Goal: Task Accomplishment & Management: Use online tool/utility

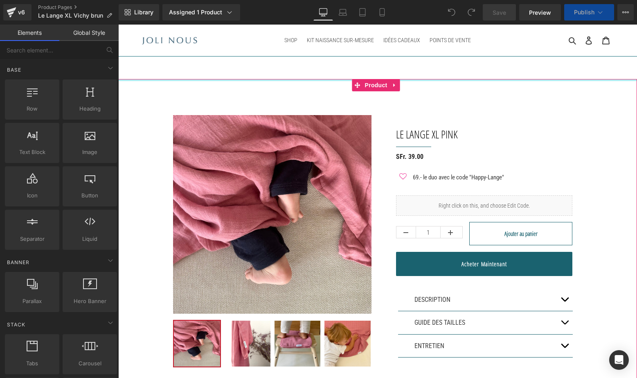
click at [122, 81] on div at bounding box center [377, 80] width 519 height 2
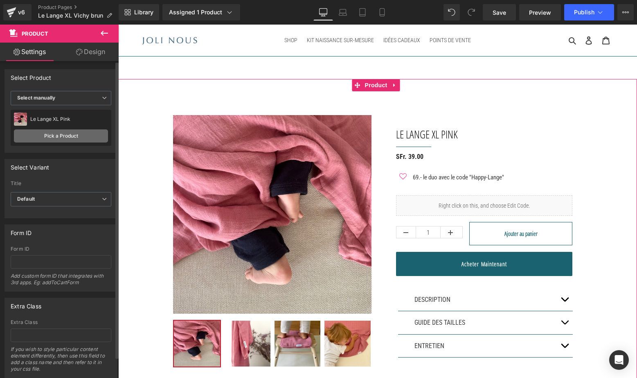
click at [53, 141] on link "Pick a Product" at bounding box center [61, 135] width 94 height 13
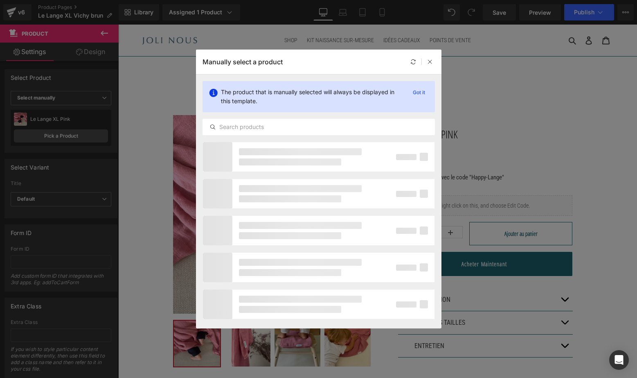
click at [271, 116] on div "The product that is manually selected will always be displayed in this template…" at bounding box center [319, 108] width 246 height 67
click at [261, 124] on input "text" at bounding box center [319, 127] width 232 height 10
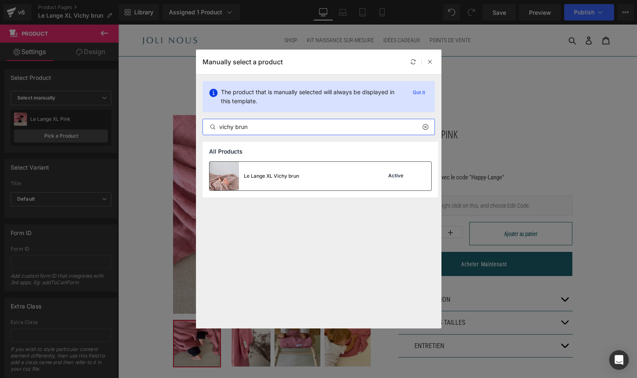
type input "vichy brun"
click at [218, 183] on img at bounding box center [224, 176] width 29 height 29
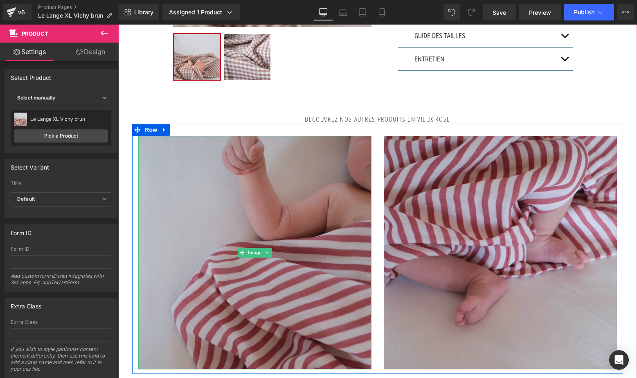
scroll to position [273, 0]
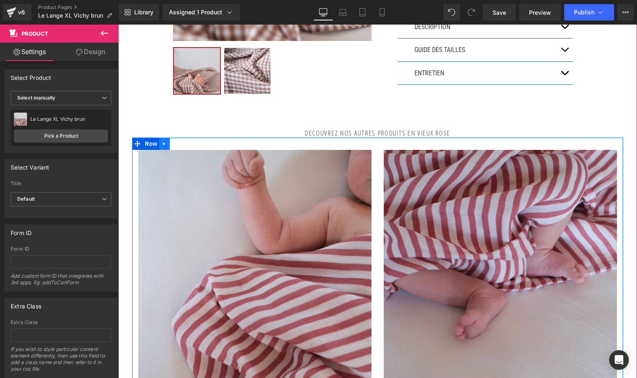
click at [165, 144] on icon at bounding box center [165, 143] width 6 height 6
click at [184, 143] on icon at bounding box center [186, 143] width 6 height 6
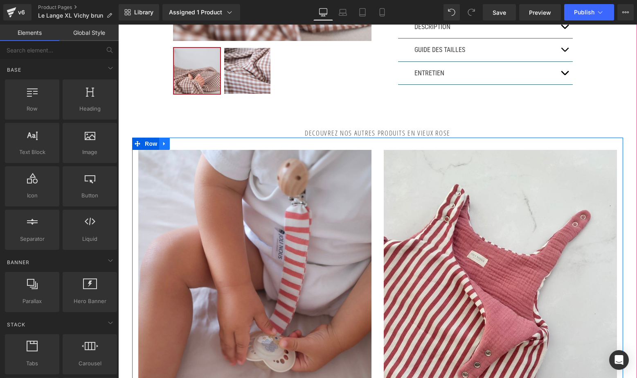
click at [165, 142] on icon at bounding box center [165, 143] width 6 height 6
click at [184, 144] on icon at bounding box center [186, 144] width 6 height 6
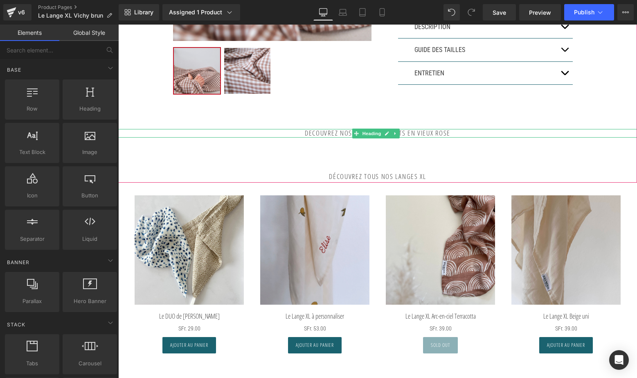
click at [431, 133] on h2 "DECOUVREZ NOS AUTRES PRODUITS EN VIEUX ROSE" at bounding box center [377, 133] width 519 height 8
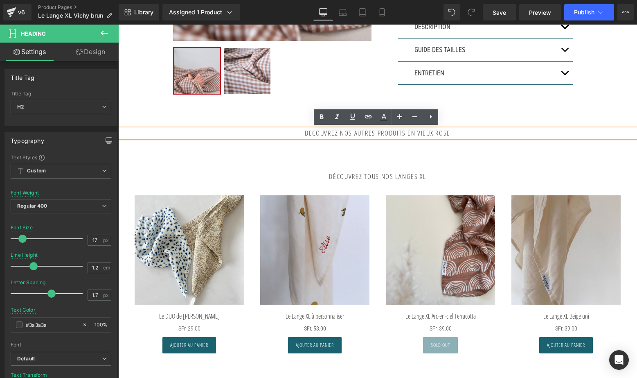
click at [495, 133] on h2 "DECOUVREZ NOS AUTRES PRODUITS EN VIEUX ROSE" at bounding box center [377, 133] width 519 height 8
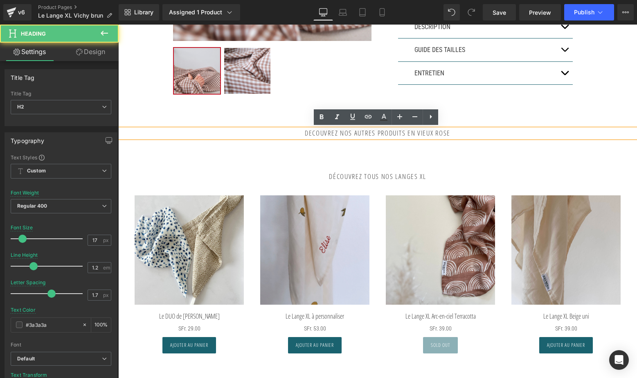
click at [118, 25] on div "85px" at bounding box center [118, 25] width 0 height 0
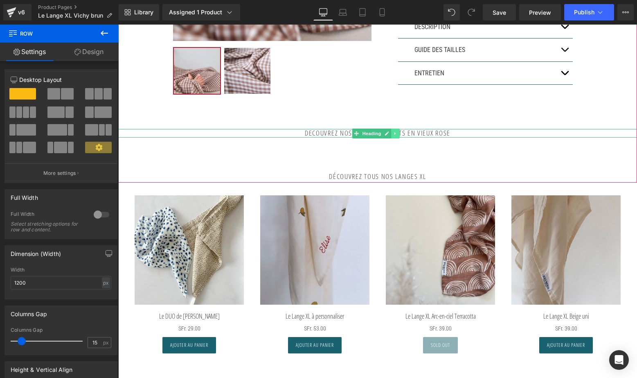
click at [396, 135] on link at bounding box center [395, 134] width 9 height 10
click at [401, 131] on icon at bounding box center [400, 133] width 5 height 5
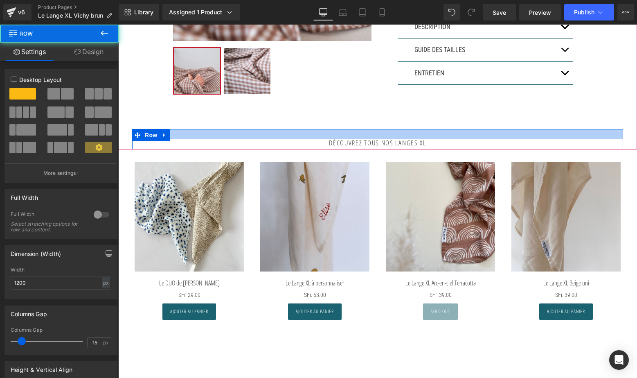
drag, startPoint x: 375, startPoint y: 158, endPoint x: 377, endPoint y: 133, distance: 25.1
click at [377, 133] on div at bounding box center [377, 134] width 491 height 10
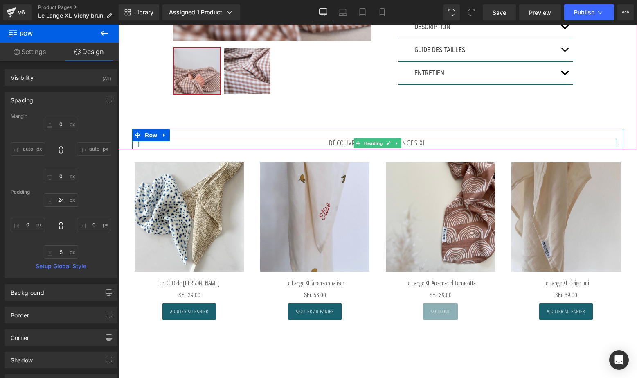
click at [405, 140] on div at bounding box center [377, 140] width 479 height 2
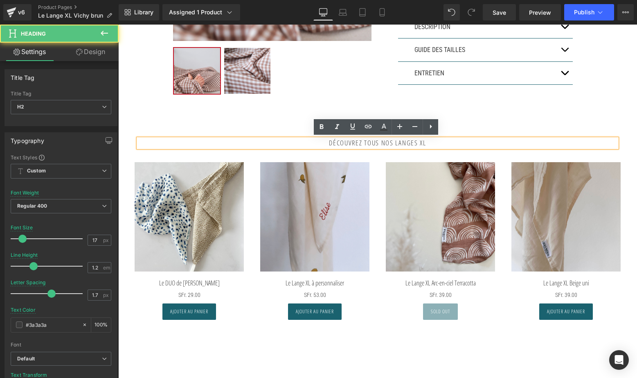
click at [400, 143] on h2 "Découvrez tous nos langes xl" at bounding box center [377, 143] width 479 height 8
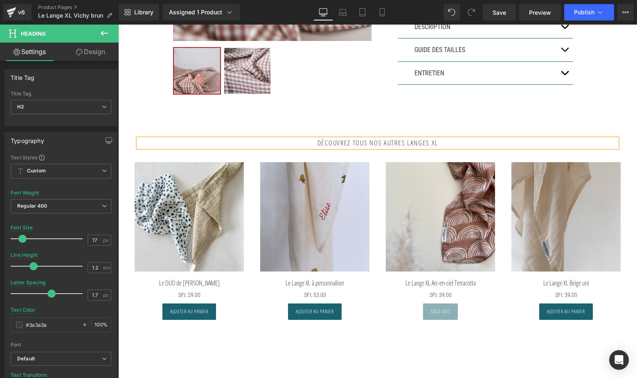
click at [375, 163] on div "Sale Off" at bounding box center [315, 241] width 126 height 174
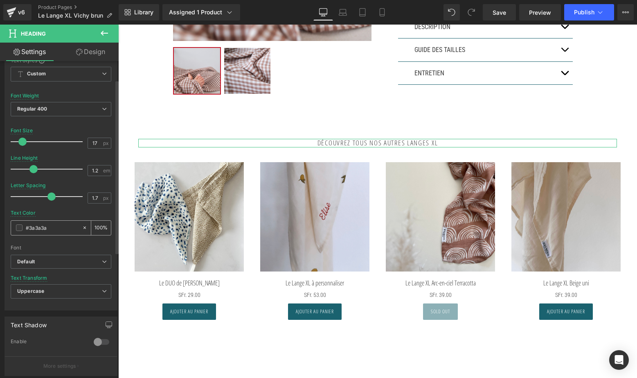
scroll to position [111, 0]
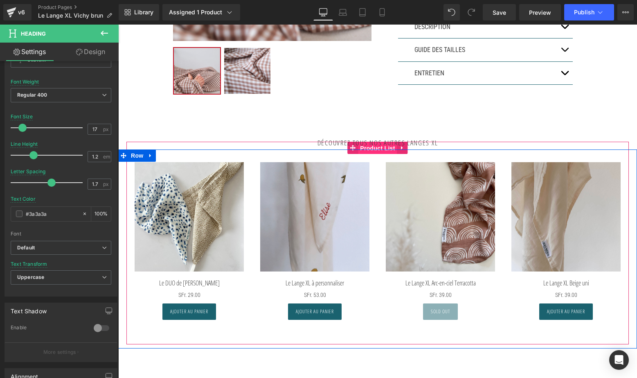
click at [363, 150] on span "Product List" at bounding box center [377, 148] width 39 height 12
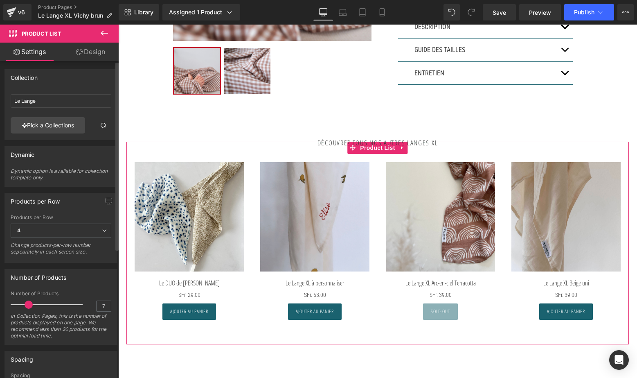
type input "8"
drag, startPoint x: 22, startPoint y: 305, endPoint x: 31, endPoint y: 305, distance: 9.4
click at [31, 305] on span at bounding box center [31, 304] width 8 height 8
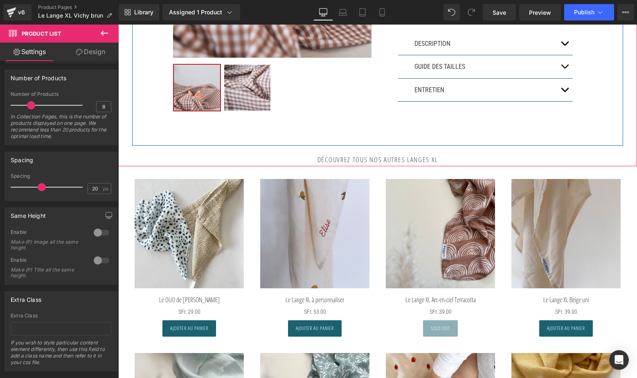
scroll to position [260, 0]
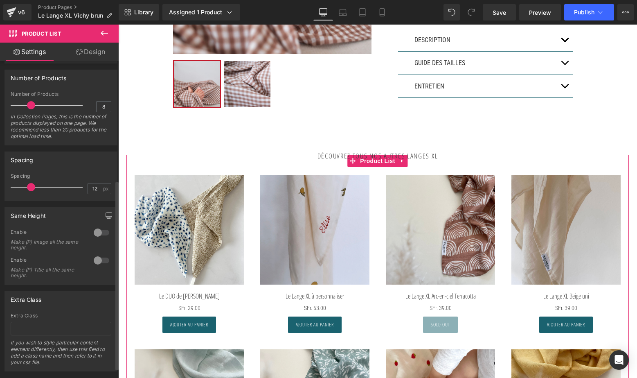
drag, startPoint x: 40, startPoint y: 187, endPoint x: 30, endPoint y: 188, distance: 10.4
click at [30, 188] on span at bounding box center [31, 187] width 8 height 8
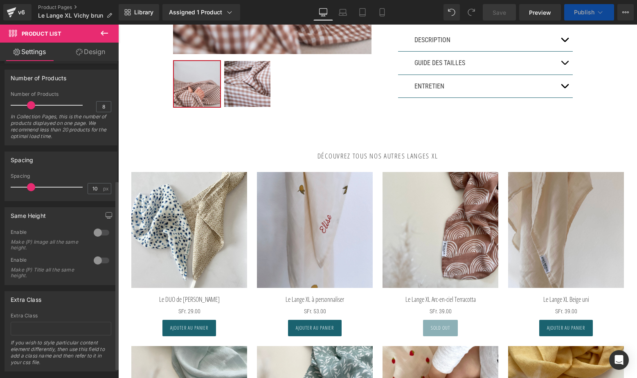
type input "9"
click at [26, 188] on span at bounding box center [27, 187] width 8 height 8
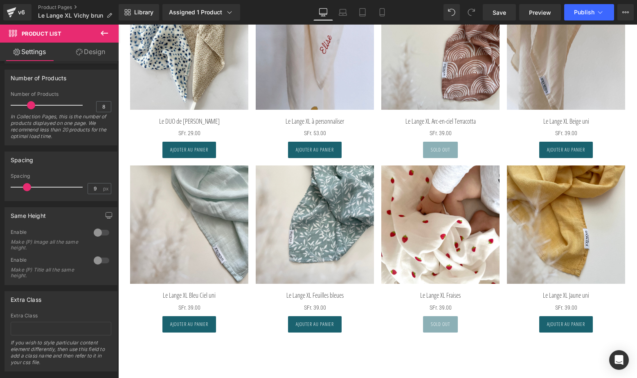
scroll to position [432, 0]
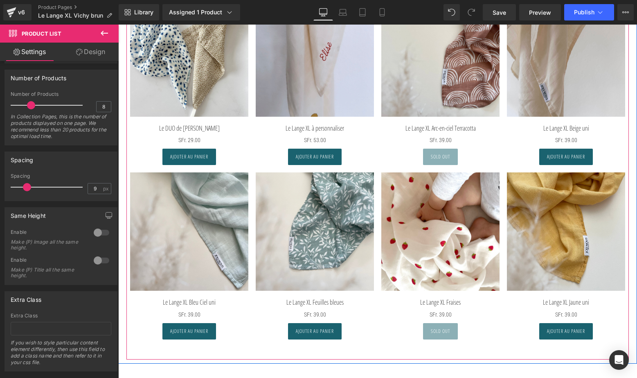
click at [311, 167] on div at bounding box center [315, 82] width 126 height 174
click at [196, 157] on span "(P) Cart Button" at bounding box center [189, 157] width 47 height 12
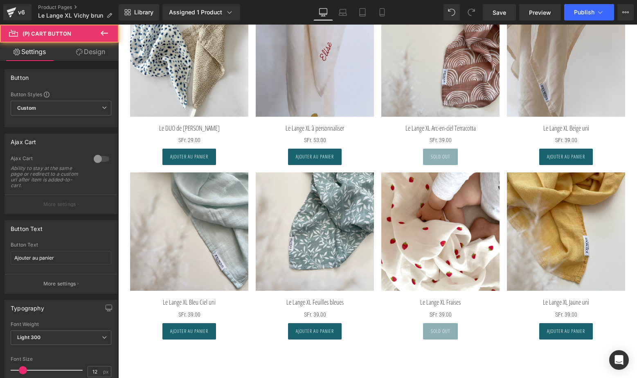
click at [88, 51] on link "Design" at bounding box center [90, 52] width 59 height 18
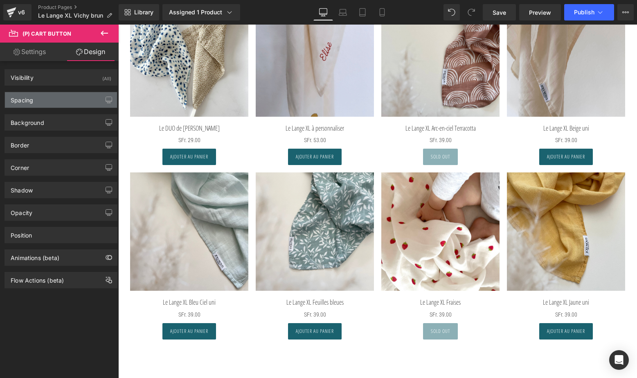
click at [43, 103] on div "Spacing" at bounding box center [61, 100] width 112 height 16
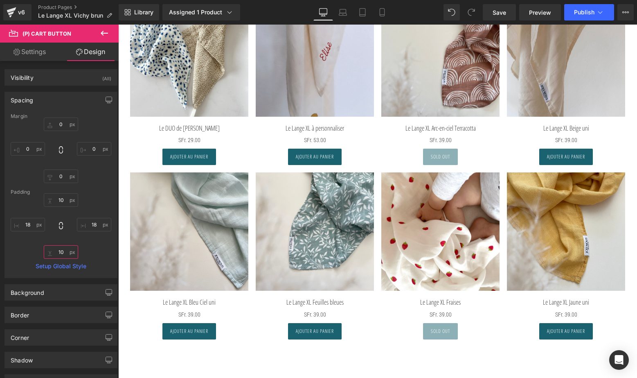
click at [55, 250] on input "10" at bounding box center [61, 252] width 34 height 14
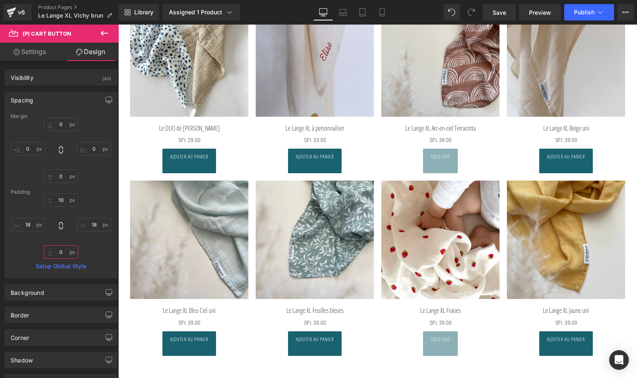
type input "10"
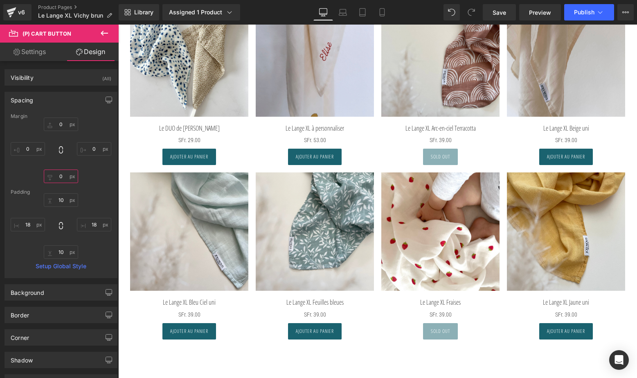
click at [55, 175] on input "0" at bounding box center [61, 176] width 34 height 14
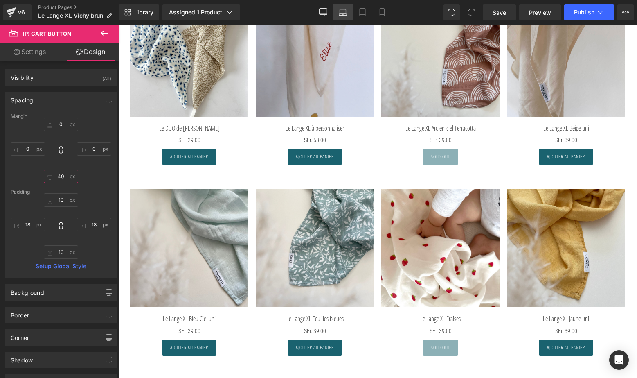
type input "40"
click at [342, 8] on link "Laptop" at bounding box center [343, 12] width 20 height 16
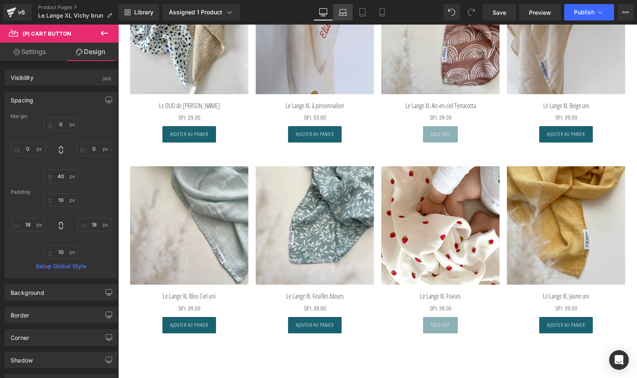
type input "0"
type input "40"
type input "0"
type input "10"
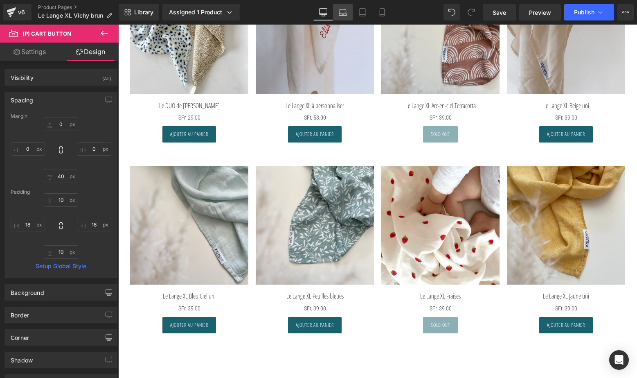
type input "18"
type input "10"
type input "18"
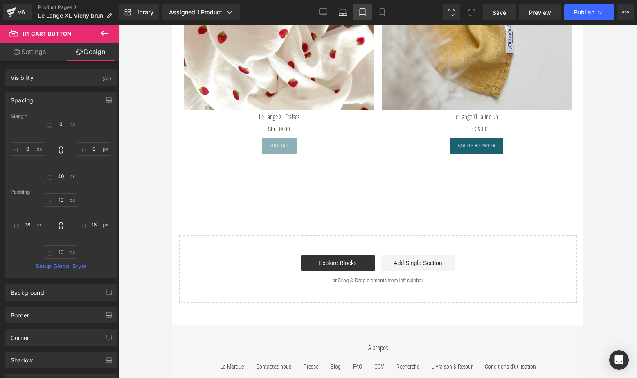
click at [365, 15] on icon at bounding box center [363, 15] width 6 height 0
type input "0"
type input "40"
type input "0"
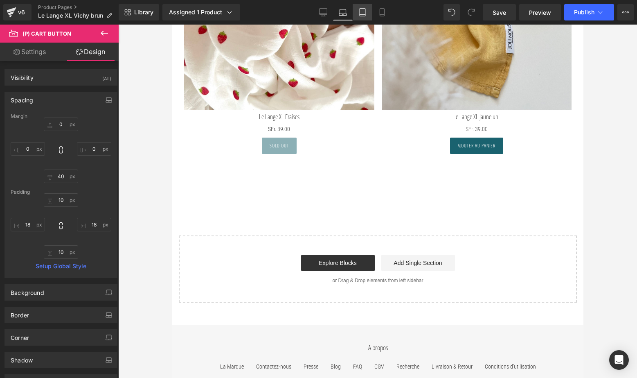
type input "10"
type input "18"
type input "10"
type input "18"
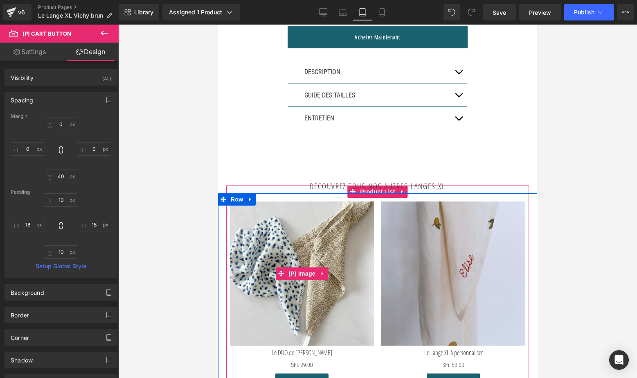
scroll to position [677, 0]
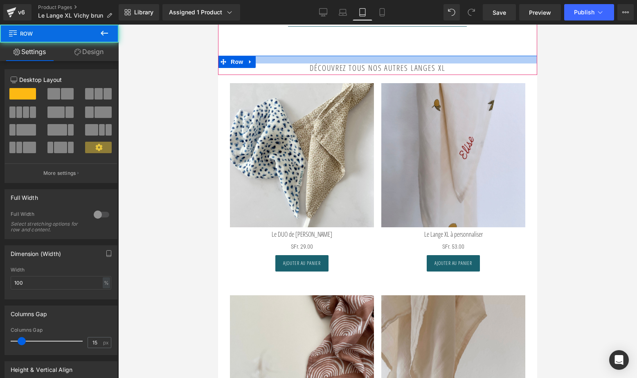
drag, startPoint x: 360, startPoint y: 55, endPoint x: 362, endPoint y: 41, distance: 14.9
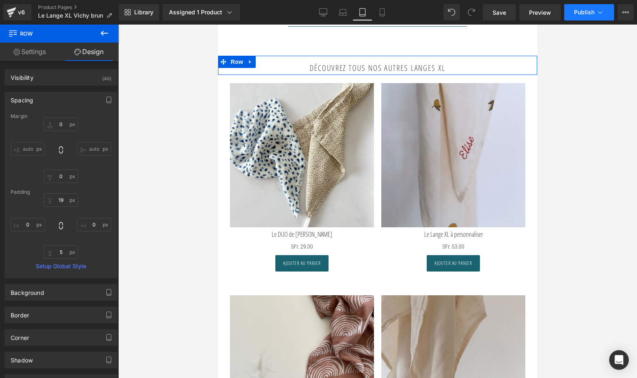
click at [587, 8] on button "Publish" at bounding box center [590, 12] width 50 height 16
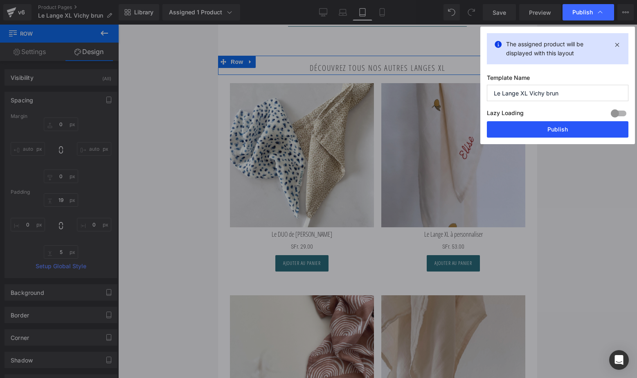
click at [539, 133] on button "Publish" at bounding box center [558, 129] width 142 height 16
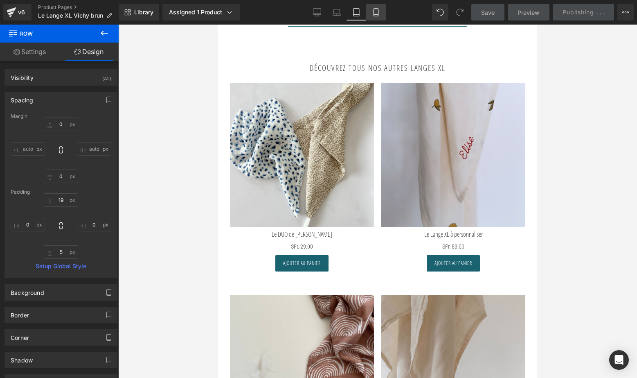
click at [375, 11] on icon at bounding box center [376, 12] width 8 height 8
type input "0"
type input "48"
type input "0"
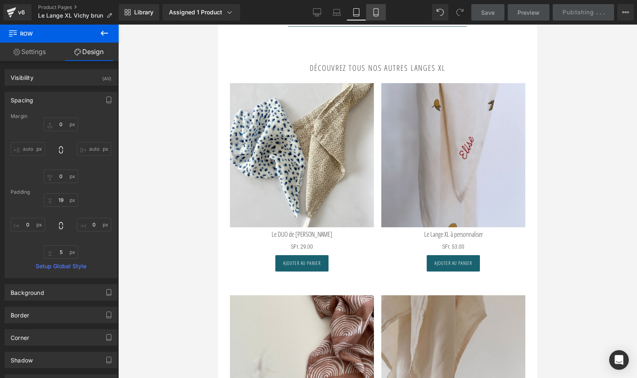
type input "5"
type input "0"
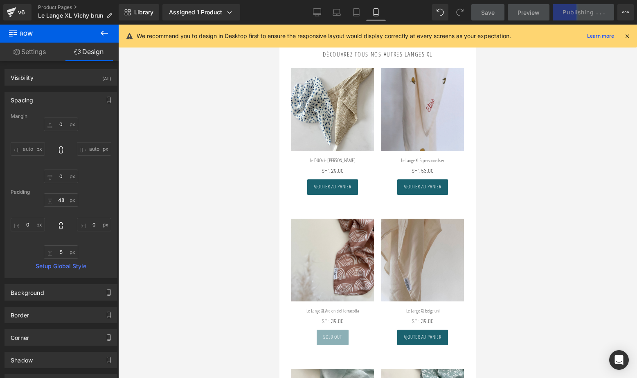
click at [627, 35] on icon at bounding box center [627, 35] width 7 height 7
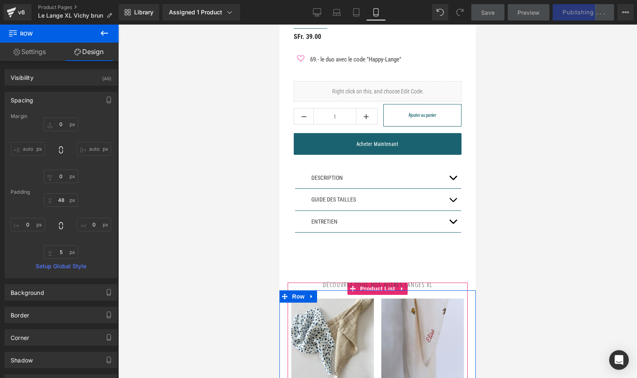
scroll to position [291, 0]
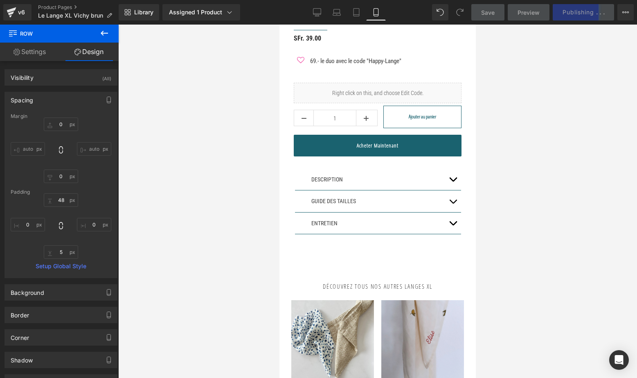
click at [352, 255] on div "DESCRIPTION Text Block Le Lange XL Joli Nous fait parti des accessoires indispe…" at bounding box center [378, 209] width 176 height 106
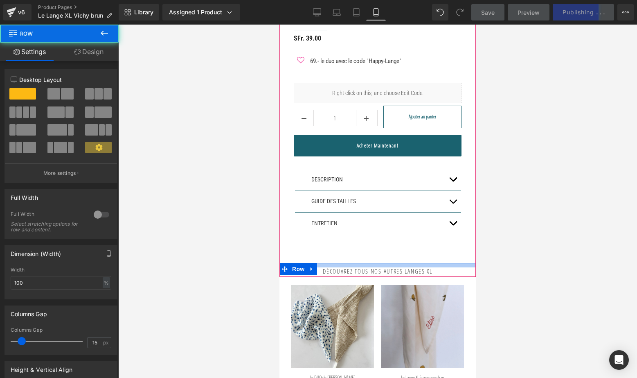
drag, startPoint x: 346, startPoint y: 263, endPoint x: 350, endPoint y: 245, distance: 18.7
click at [350, 245] on div "Sale Off (P) Image ‹ › (P) Image List Le Lange XL Vichy brun (P) Title" at bounding box center [378, 30] width 197 height 494
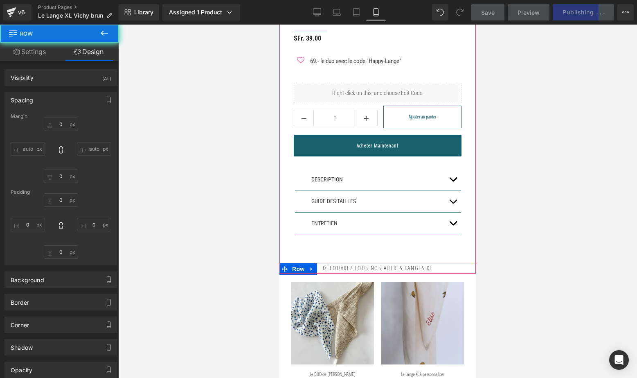
type input "0"
type input "3"
type input "0"
type input "5"
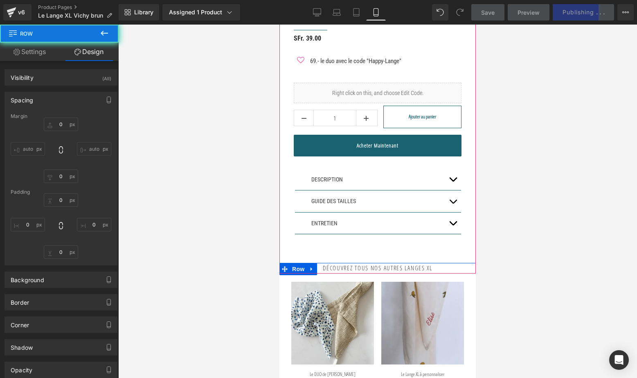
type input "0"
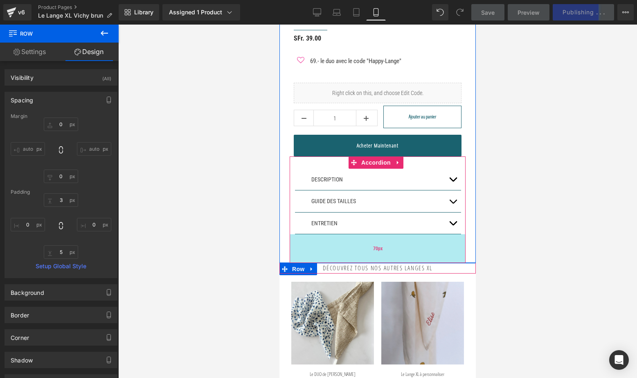
click at [357, 248] on div "70px" at bounding box center [378, 248] width 176 height 29
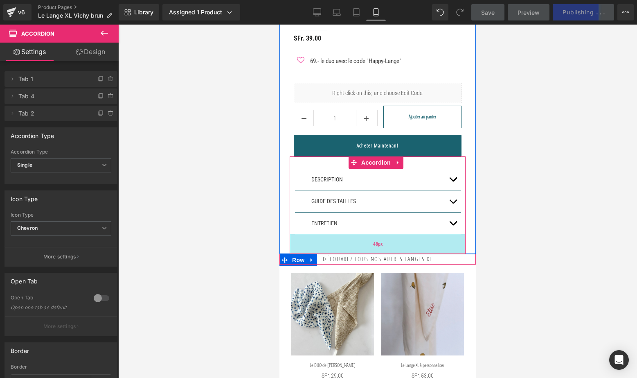
drag, startPoint x: 357, startPoint y: 248, endPoint x: 357, endPoint y: 239, distance: 9.0
click at [357, 239] on div "48px" at bounding box center [378, 244] width 176 height 20
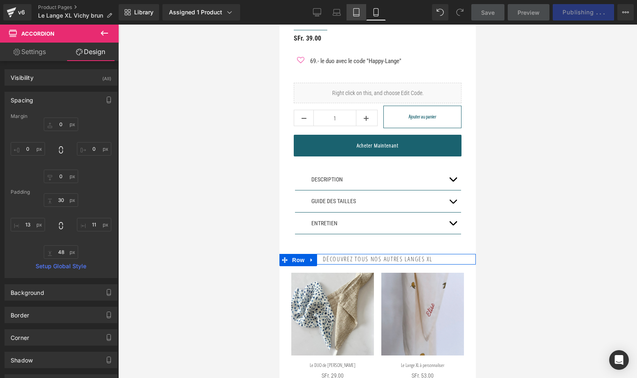
click at [353, 8] on link "Tablet" at bounding box center [357, 12] width 20 height 16
type input "0"
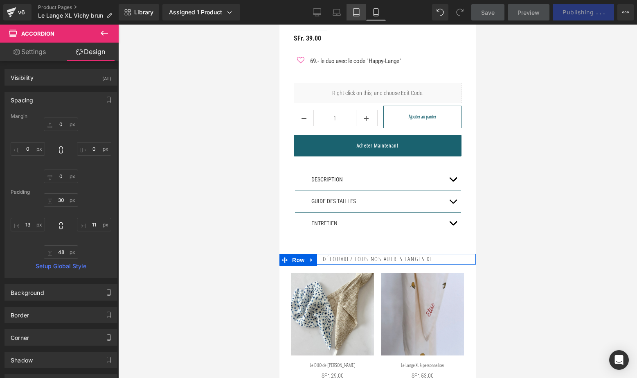
type input "30"
type input "122"
type input "71"
type input "121"
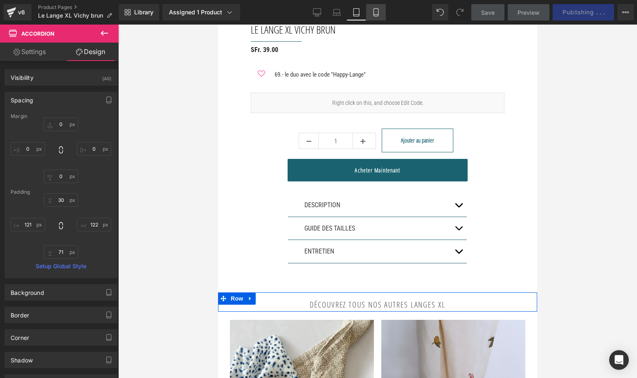
click at [376, 11] on link "Mobile" at bounding box center [376, 12] width 20 height 16
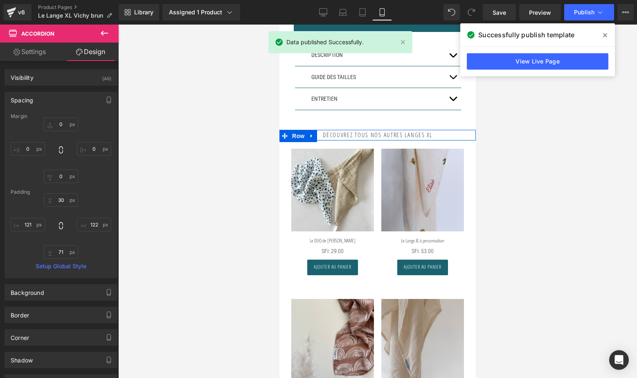
type input "0"
type input "30"
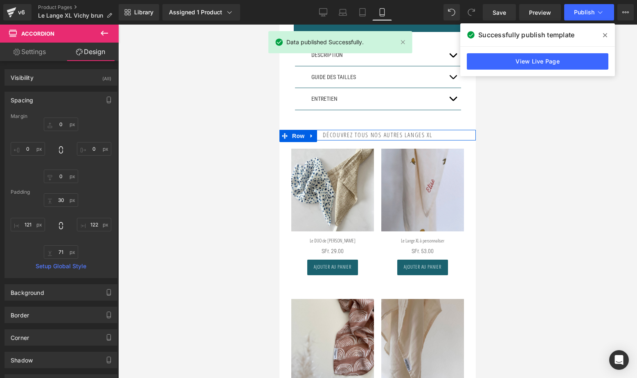
type input "11"
type input "48"
type input "13"
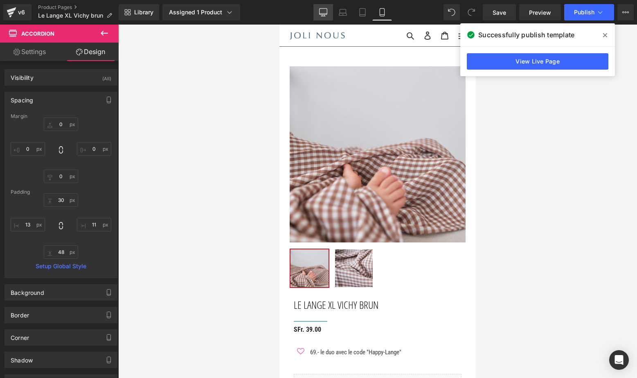
scroll to position [0, 0]
click at [321, 12] on icon at bounding box center [323, 12] width 8 height 8
type input "0"
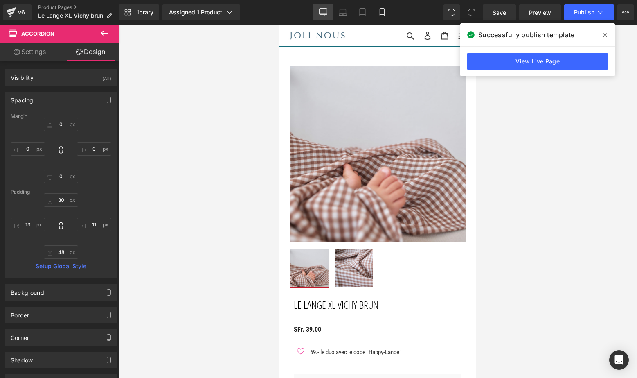
type input "0"
type input "30"
type input "22"
type input "30"
type input "35"
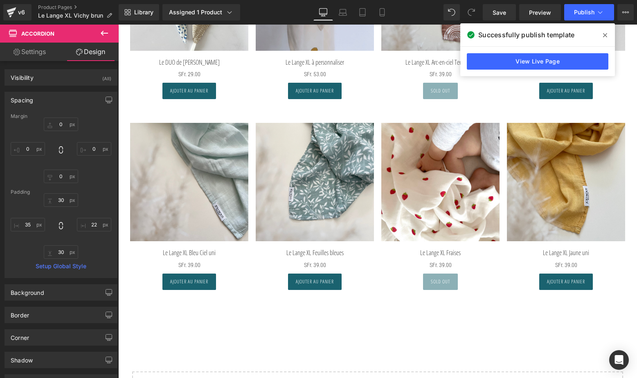
scroll to position [346, 0]
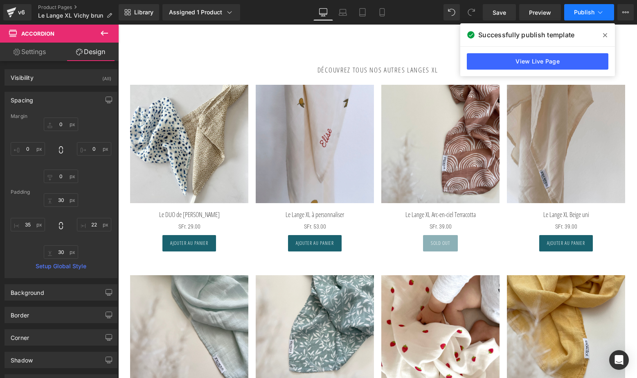
click at [590, 11] on span "Publish" at bounding box center [584, 12] width 20 height 7
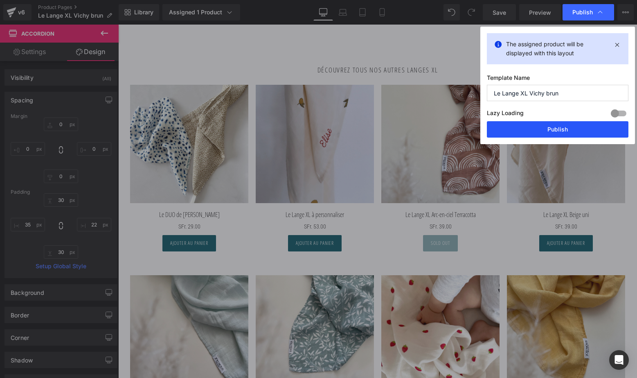
click at [562, 129] on button "Publish" at bounding box center [558, 129] width 142 height 16
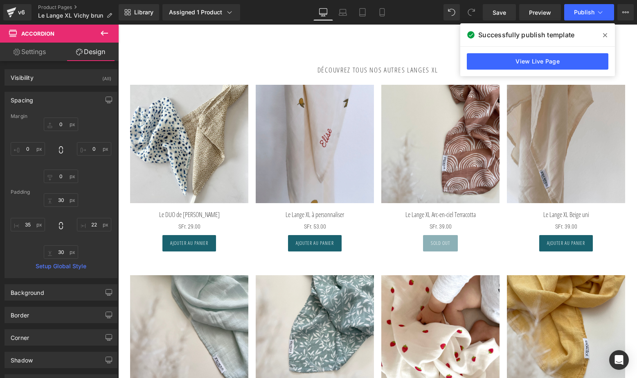
click at [66, 2] on div "v6 Product Pages Le Lange XL Vichy brun" at bounding box center [59, 12] width 119 height 25
click at [62, 9] on link "Product Pages" at bounding box center [78, 7] width 81 height 7
